Goal: Find specific page/section: Find specific page/section

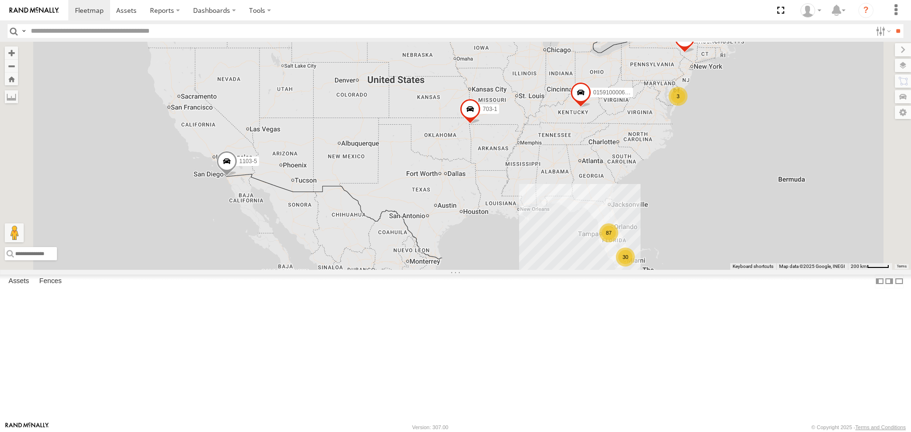
click at [237, 177] on span at bounding box center [226, 164] width 21 height 26
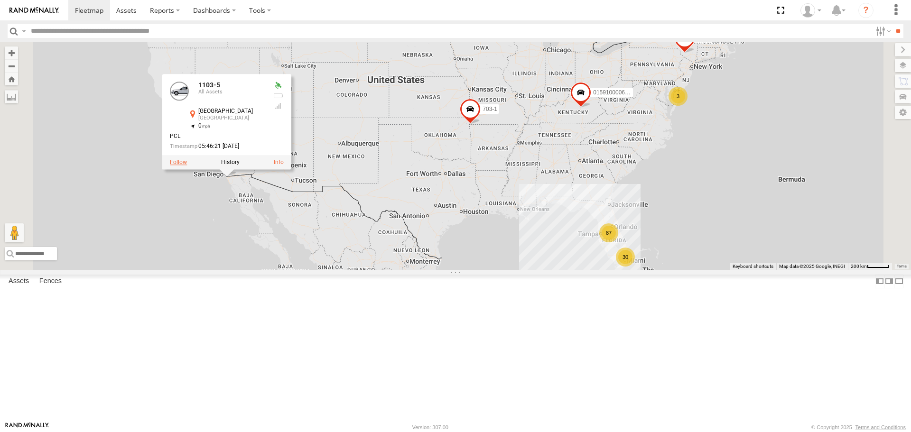
click at [187, 166] on label at bounding box center [178, 162] width 17 height 7
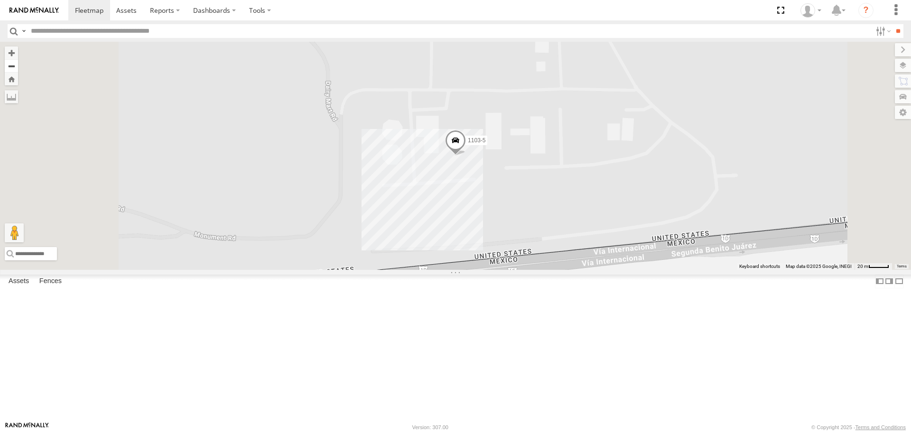
click at [18, 68] on button "Zoom out" at bounding box center [11, 65] width 13 height 13
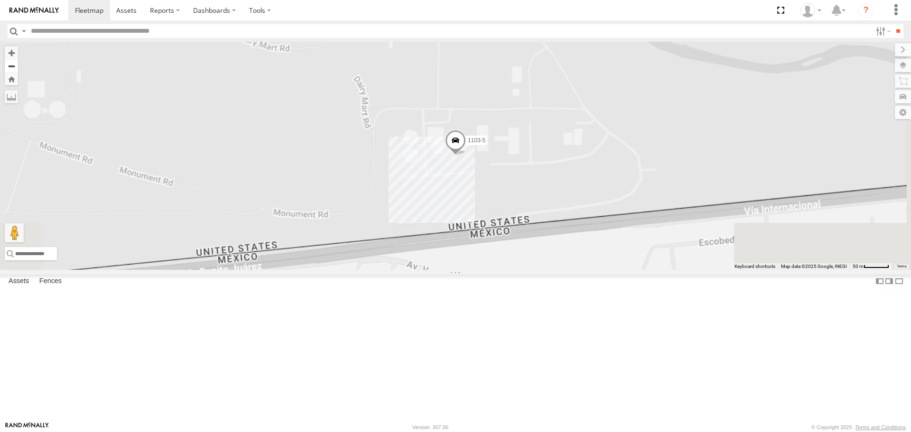
click at [18, 68] on button "Zoom out" at bounding box center [11, 65] width 13 height 13
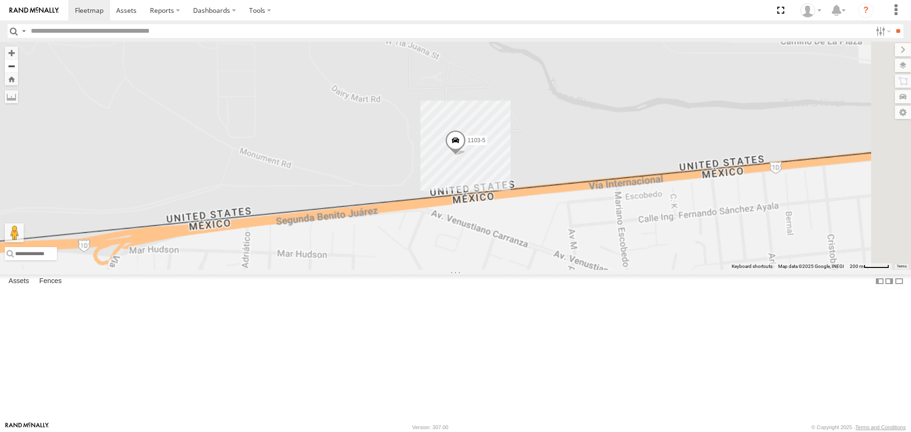
click at [18, 68] on button "Zoom out" at bounding box center [11, 65] width 13 height 13
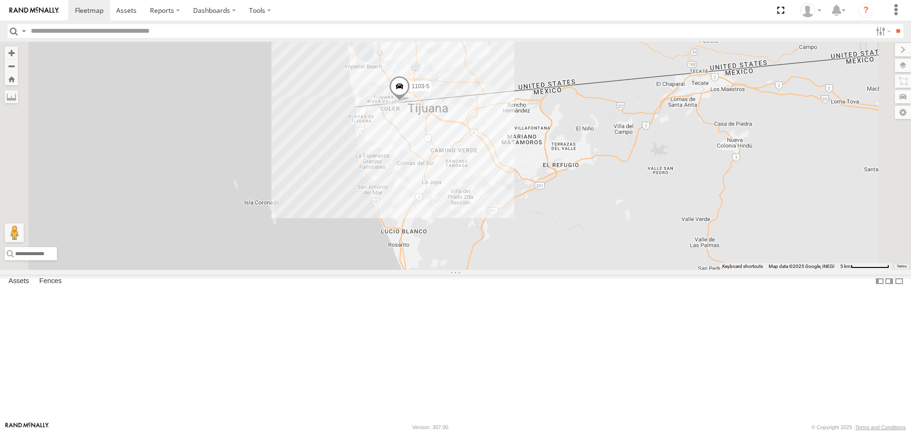
click at [0, 0] on div "TRL F 119" at bounding box center [0, 0] width 0 height 0
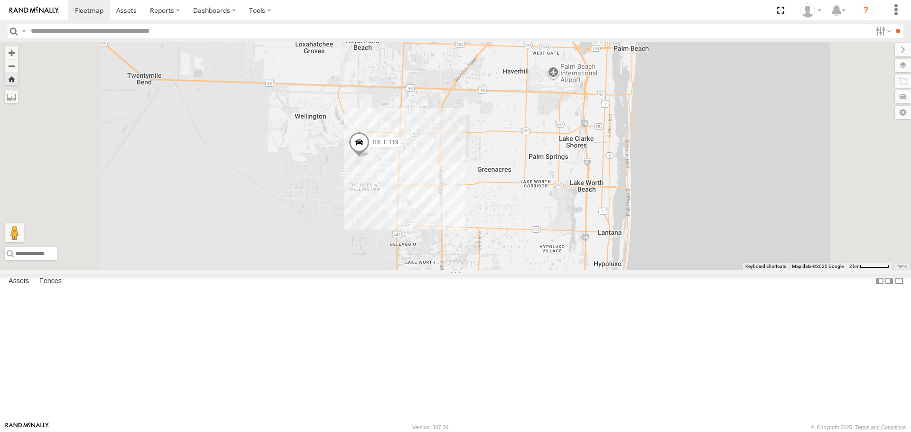
drag, startPoint x: 440, startPoint y: 178, endPoint x: 436, endPoint y: 238, distance: 60.4
click at [436, 238] on div "TRL F 119" at bounding box center [455, 156] width 911 height 228
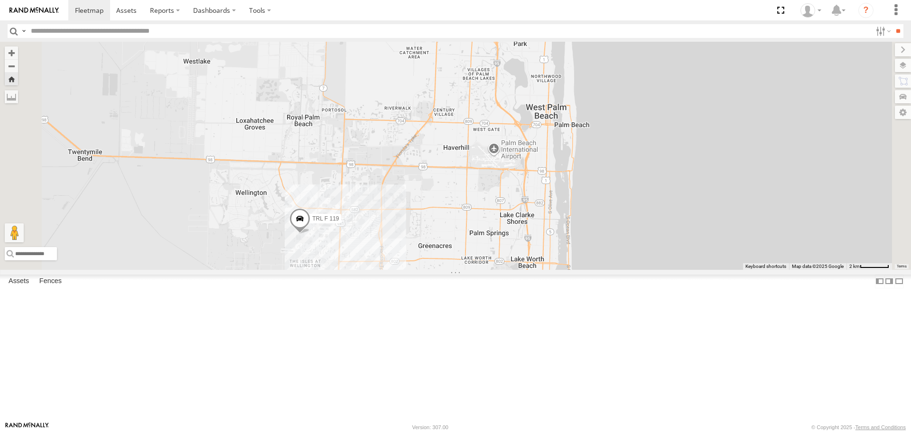
drag, startPoint x: 553, startPoint y: 152, endPoint x: 497, endPoint y: 239, distance: 103.2
click at [497, 239] on div "TRL F 119" at bounding box center [455, 156] width 911 height 228
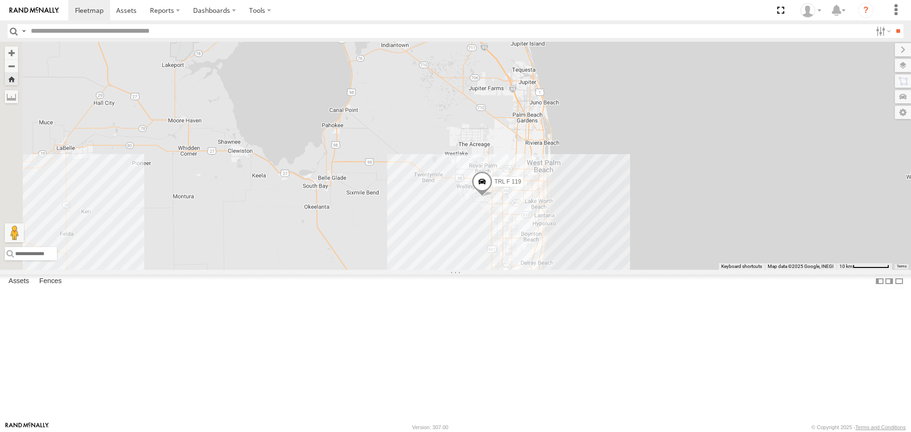
drag, startPoint x: 449, startPoint y: 150, endPoint x: 574, endPoint y: 168, distance: 126.1
click at [574, 168] on div "TRL F 119" at bounding box center [455, 156] width 911 height 228
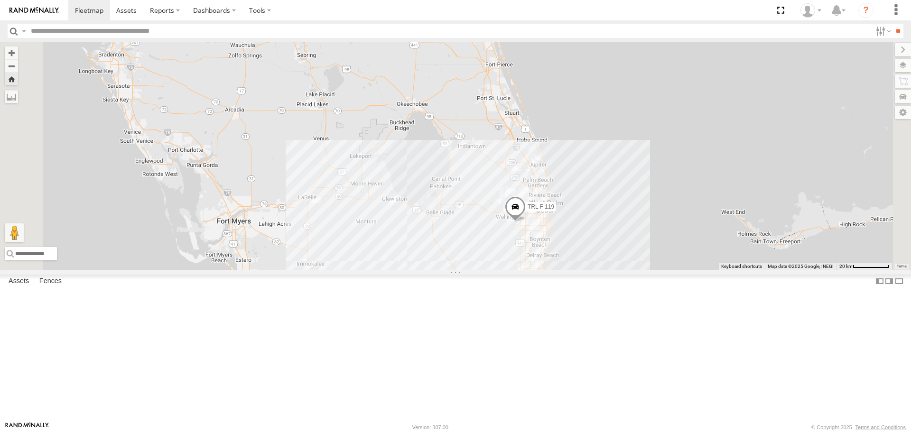
drag, startPoint x: 517, startPoint y: 148, endPoint x: 566, endPoint y: 224, distance: 91.3
click at [566, 224] on div "TRL F 119" at bounding box center [455, 156] width 911 height 228
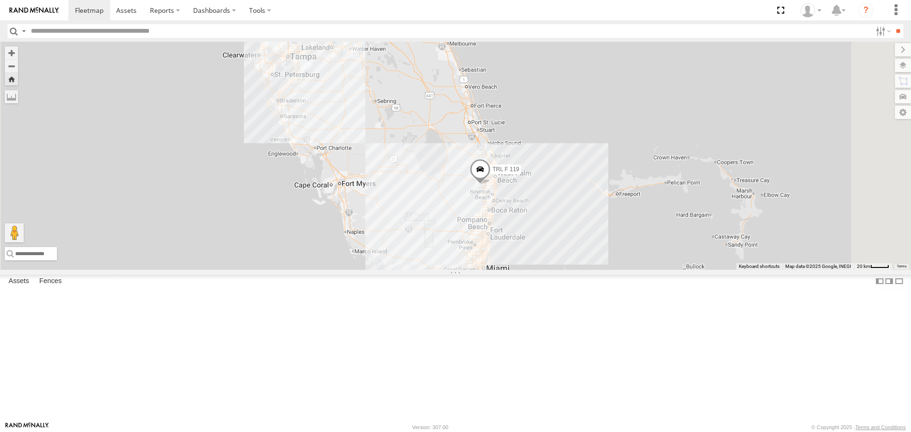
click at [109, 41] on header "Search Query Asset ID Asset Label Registration Manufacturer Model VIN Job ID" at bounding box center [455, 30] width 911 height 21
click at [109, 27] on input "text" at bounding box center [449, 31] width 844 height 14
paste input "**********"
type input "**********"
click at [892, 24] on input "**" at bounding box center [897, 31] width 11 height 14
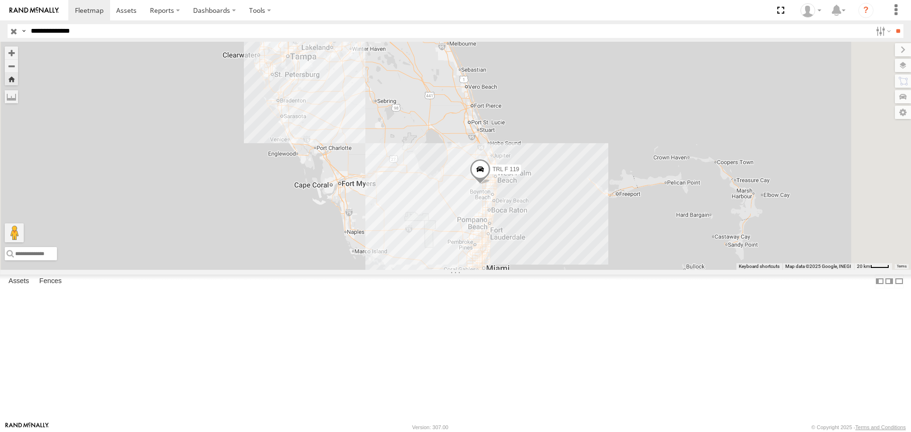
drag, startPoint x: 105, startPoint y: 29, endPoint x: 0, endPoint y: 0, distance: 108.8
click at [0, 0] on body at bounding box center [455, 216] width 911 height 432
click at [113, 33] on input "text" at bounding box center [449, 31] width 844 height 14
paste input "**********"
type input "**********"
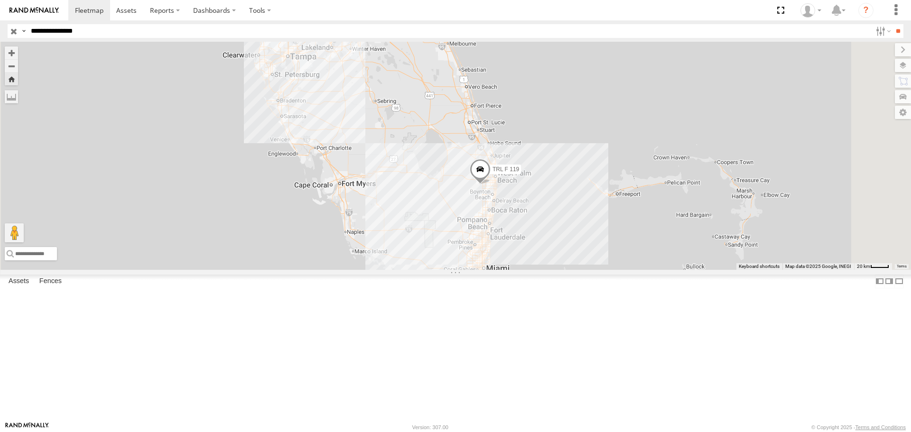
click at [892, 24] on input "**" at bounding box center [897, 31] width 11 height 14
click at [15, 32] on input "button" at bounding box center [14, 31] width 12 height 14
click at [0, 0] on link at bounding box center [0, 0] width 0 height 0
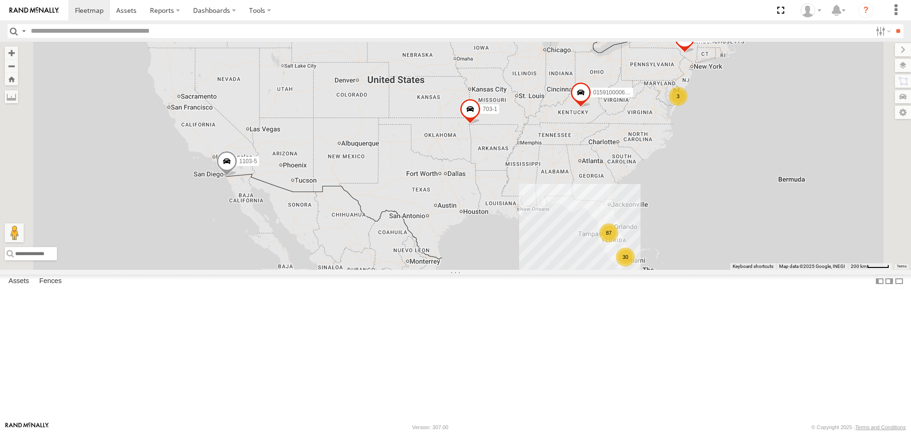
click at [0, 0] on div at bounding box center [0, 0] width 0 height 0
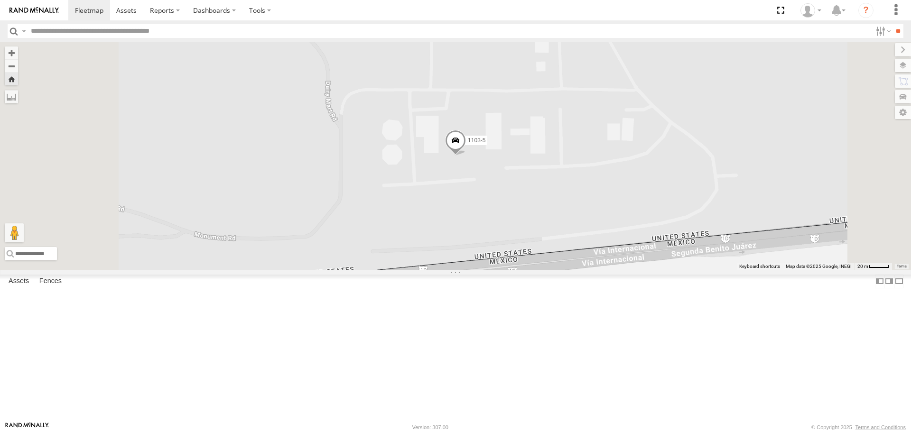
click at [466, 156] on span at bounding box center [455, 143] width 21 height 26
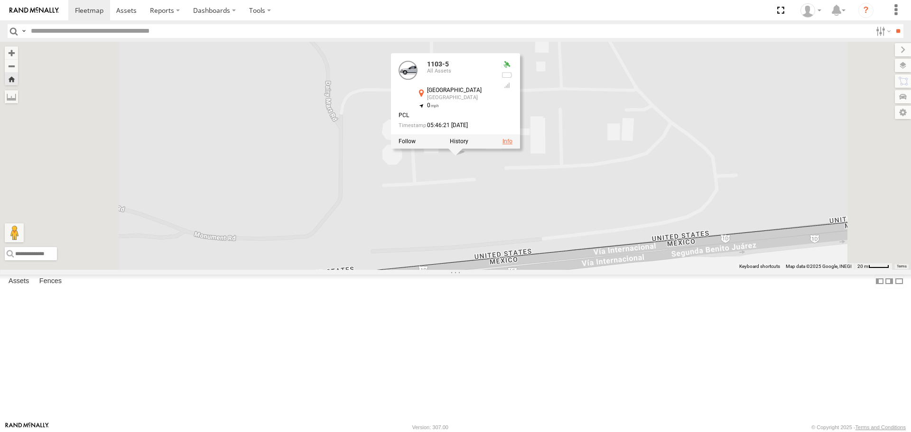
click at [512, 145] on link at bounding box center [507, 142] width 10 height 7
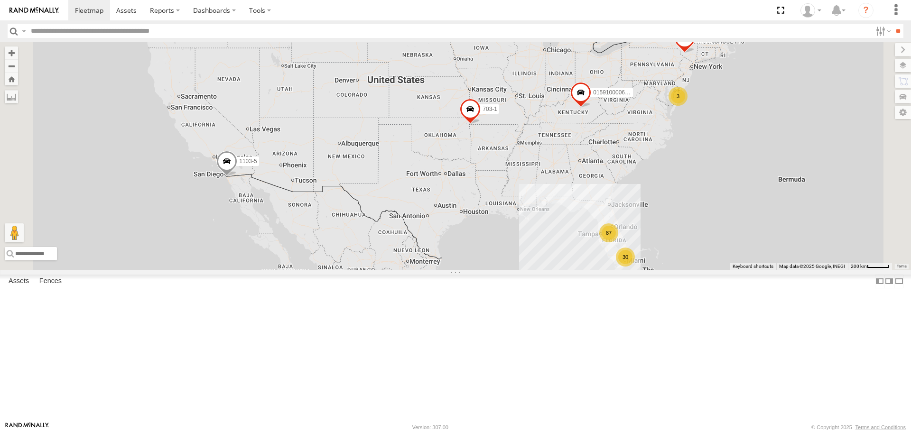
click at [0, 0] on link at bounding box center [0, 0] width 0 height 0
click at [257, 165] on span "1103-5" at bounding box center [248, 161] width 18 height 7
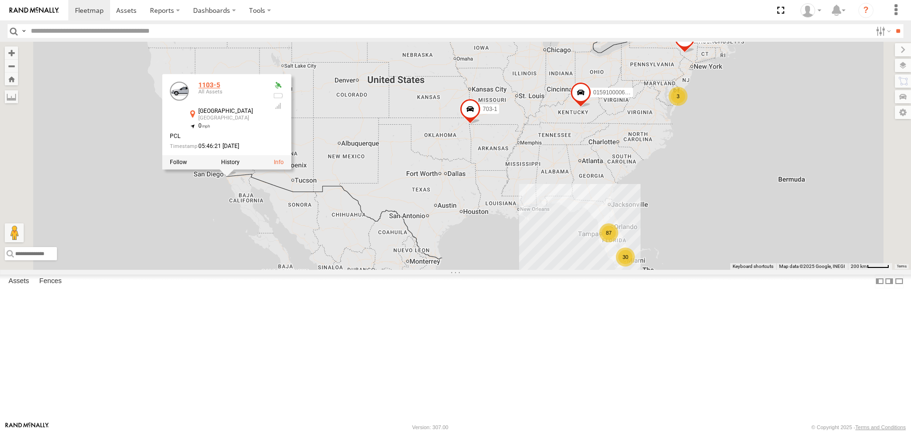
click at [220, 89] on link "1103-5" at bounding box center [209, 86] width 22 height 8
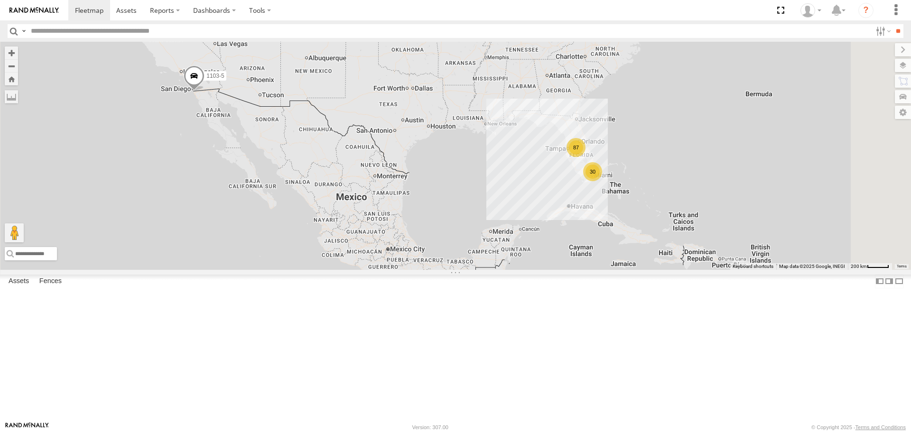
drag, startPoint x: 449, startPoint y: 287, endPoint x: 417, endPoint y: 201, distance: 92.3
click at [417, 201] on div "015910000671878 1103-5 703-1 87 30 3 602" at bounding box center [455, 156] width 911 height 228
